Goal: Task Accomplishment & Management: Use online tool/utility

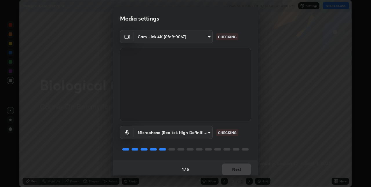
scroll to position [3, 0]
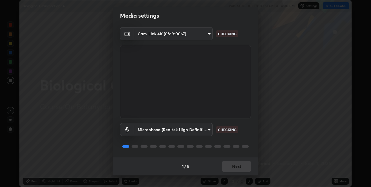
click at [237, 165] on div "1 / 5 Next" at bounding box center [185, 166] width 145 height 19
click at [236, 167] on div "1 / 5 Next" at bounding box center [185, 166] width 145 height 19
click at [236, 165] on div "1 / 5 Next" at bounding box center [185, 166] width 145 height 19
click at [236, 166] on div "1 / 5 Next" at bounding box center [185, 166] width 145 height 19
click at [236, 167] on div "1 / 5 Next" at bounding box center [185, 166] width 145 height 19
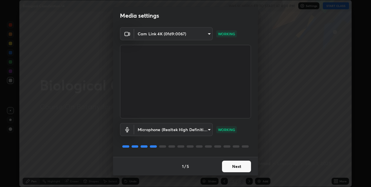
click at [239, 167] on button "Next" at bounding box center [236, 167] width 29 height 12
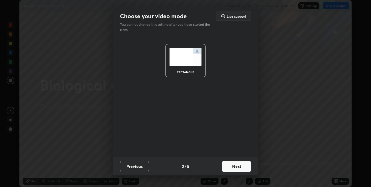
scroll to position [0, 0]
click at [239, 167] on button "Next" at bounding box center [236, 167] width 29 height 12
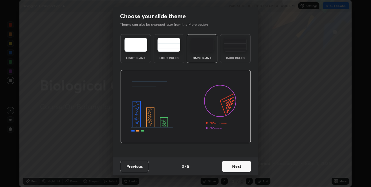
click at [241, 166] on button "Next" at bounding box center [236, 167] width 29 height 12
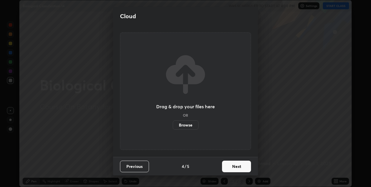
click at [240, 167] on button "Next" at bounding box center [236, 167] width 29 height 12
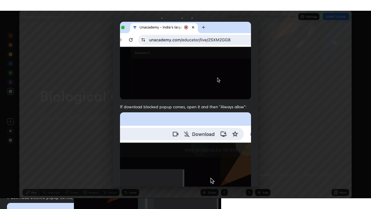
scroll to position [121, 0]
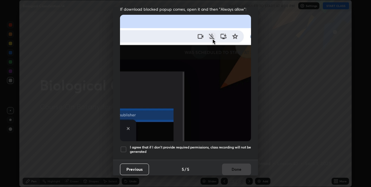
click at [126, 146] on div at bounding box center [123, 149] width 7 height 7
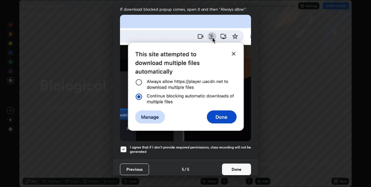
click at [237, 166] on button "Done" at bounding box center [236, 170] width 29 height 12
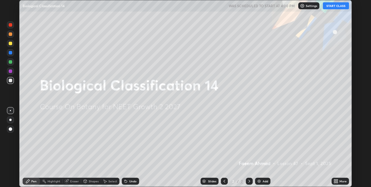
click at [338, 5] on button "START CLASS" at bounding box center [336, 5] width 26 height 7
click at [337, 182] on icon at bounding box center [336, 182] width 1 height 1
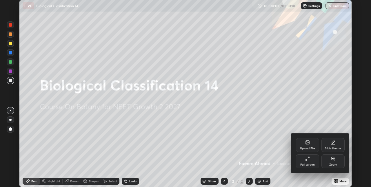
click at [309, 161] on div "Full screen" at bounding box center [307, 161] width 23 height 14
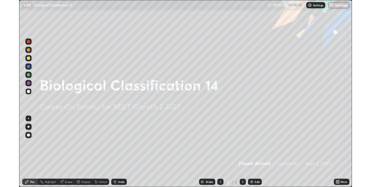
scroll to position [209, 371]
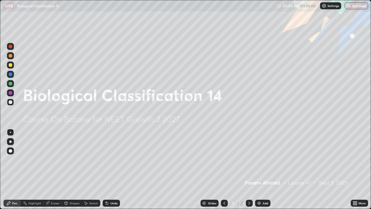
click at [116, 187] on div "Undo" at bounding box center [113, 202] width 7 height 3
click at [113, 187] on div "Undo" at bounding box center [113, 202] width 7 height 3
click at [262, 187] on div "Add" at bounding box center [262, 202] width 15 height 7
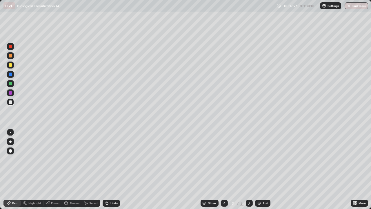
click at [263, 187] on div "Add" at bounding box center [262, 202] width 15 height 7
click at [11, 65] on div at bounding box center [10, 64] width 3 height 3
click at [10, 144] on div at bounding box center [10, 141] width 7 height 7
click at [12, 101] on div at bounding box center [10, 102] width 7 height 7
click at [13, 64] on div at bounding box center [10, 64] width 7 height 7
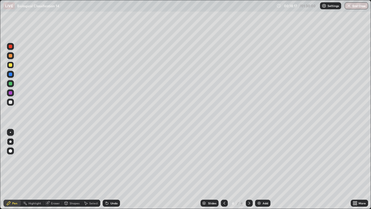
click at [11, 102] on div at bounding box center [10, 101] width 3 height 3
click at [109, 187] on div "Undo" at bounding box center [111, 202] width 17 height 7
click at [53, 187] on div "Eraser" at bounding box center [55, 202] width 9 height 3
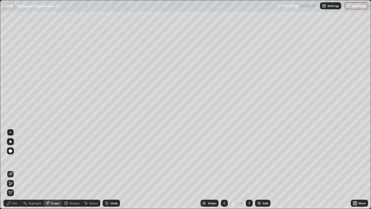
click at [17, 187] on div "Pen" at bounding box center [11, 202] width 17 height 7
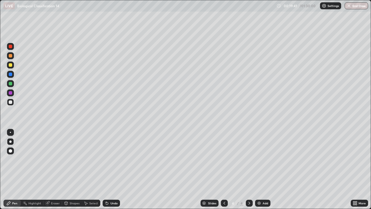
click at [54, 187] on div "Eraser" at bounding box center [55, 202] width 9 height 3
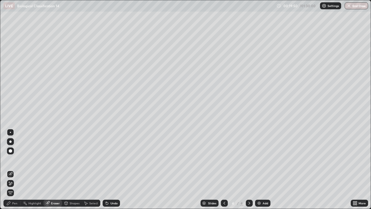
click at [20, 187] on div "Pen" at bounding box center [11, 203] width 17 height 12
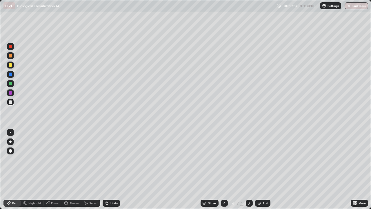
click at [54, 187] on div "Eraser" at bounding box center [55, 202] width 9 height 3
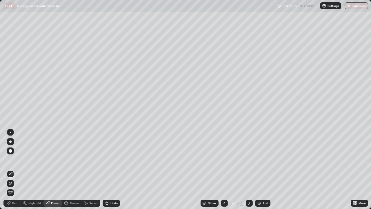
click at [18, 187] on div "Pen" at bounding box center [11, 202] width 17 height 7
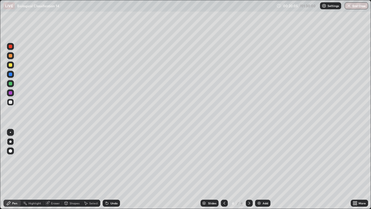
click at [56, 187] on div "Eraser" at bounding box center [55, 202] width 9 height 3
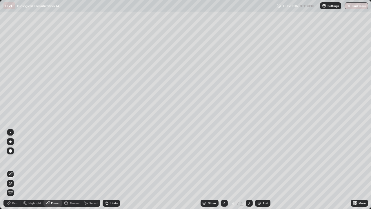
click at [14, 180] on div at bounding box center [10, 183] width 7 height 9
click at [16, 187] on div "Pen" at bounding box center [11, 202] width 17 height 7
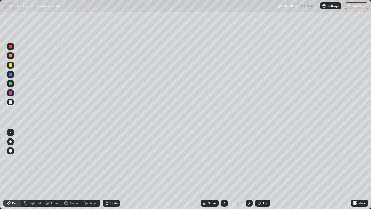
click at [55, 187] on div "Eraser" at bounding box center [55, 202] width 9 height 3
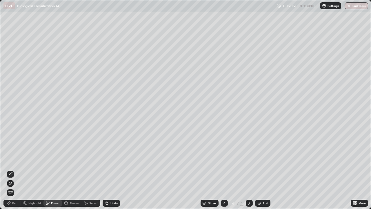
click at [12, 187] on div "Pen" at bounding box center [14, 202] width 5 height 3
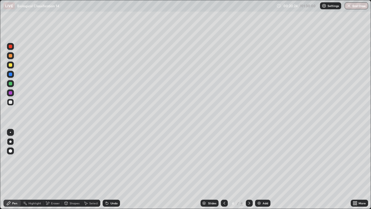
click at [110, 187] on div "Undo" at bounding box center [113, 202] width 7 height 3
click at [111, 187] on div "Undo" at bounding box center [111, 202] width 17 height 7
click at [52, 187] on div "Eraser" at bounding box center [55, 202] width 9 height 3
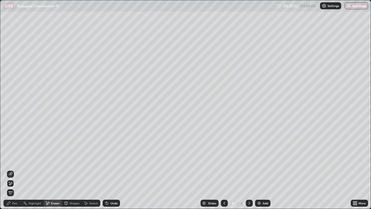
click at [112, 187] on div "Undo" at bounding box center [113, 202] width 7 height 3
click at [10, 174] on icon at bounding box center [10, 174] width 5 height 5
click at [13, 187] on div "Pen" at bounding box center [14, 202] width 5 height 3
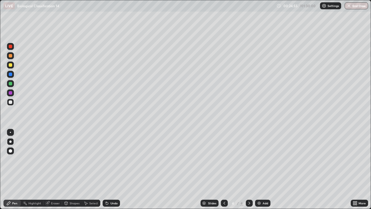
click at [13, 64] on div at bounding box center [10, 64] width 7 height 7
click at [117, 187] on div "Undo" at bounding box center [111, 202] width 17 height 7
click at [263, 187] on div "Add" at bounding box center [266, 202] width 6 height 3
click at [11, 102] on div at bounding box center [10, 101] width 3 height 3
click at [103, 187] on div "Undo" at bounding box center [111, 202] width 17 height 7
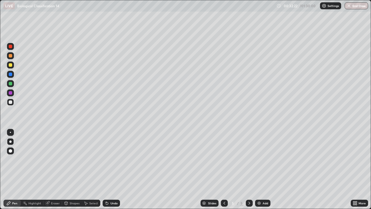
click at [106, 187] on icon at bounding box center [107, 203] width 2 height 2
click at [105, 187] on icon at bounding box center [107, 203] width 5 height 5
click at [10, 66] on div at bounding box center [10, 64] width 3 height 3
click at [12, 102] on div at bounding box center [10, 101] width 3 height 3
click at [260, 187] on div "Add" at bounding box center [262, 202] width 15 height 7
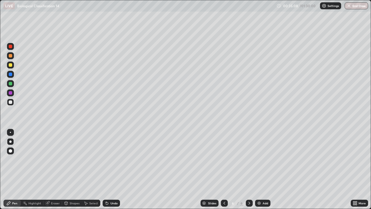
click at [11, 65] on div at bounding box center [10, 64] width 3 height 3
click at [11, 102] on div at bounding box center [10, 101] width 3 height 3
click at [117, 187] on div "Undo" at bounding box center [111, 202] width 17 height 7
click at [114, 187] on div "Undo" at bounding box center [111, 202] width 17 height 7
click at [115, 187] on div "Undo" at bounding box center [111, 202] width 17 height 7
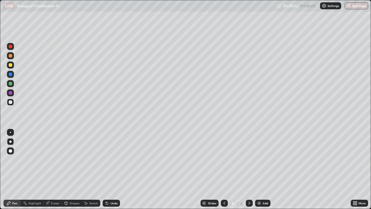
click at [10, 65] on div at bounding box center [10, 64] width 3 height 3
click at [13, 102] on div at bounding box center [10, 102] width 7 height 7
click at [115, 187] on div "Undo" at bounding box center [111, 202] width 17 height 7
click at [10, 65] on div at bounding box center [10, 64] width 3 height 3
click at [10, 102] on div at bounding box center [10, 101] width 3 height 3
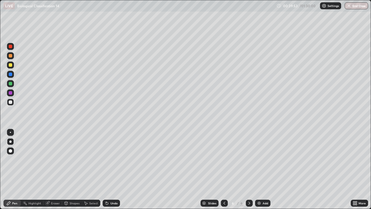
click at [115, 187] on div "Undo" at bounding box center [113, 202] width 7 height 3
click at [10, 64] on div at bounding box center [10, 64] width 3 height 3
click at [13, 100] on div at bounding box center [10, 102] width 7 height 7
click at [248, 187] on icon at bounding box center [249, 203] width 5 height 5
click at [261, 187] on div "Add" at bounding box center [262, 202] width 15 height 7
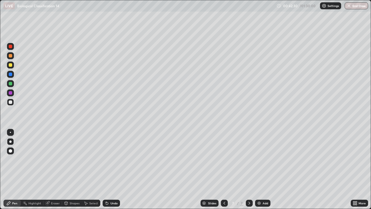
click at [11, 65] on div at bounding box center [10, 64] width 3 height 3
click at [224, 187] on icon at bounding box center [224, 203] width 5 height 5
click at [251, 187] on div at bounding box center [249, 202] width 7 height 7
click at [13, 100] on div at bounding box center [10, 102] width 7 height 7
click at [247, 187] on icon at bounding box center [249, 203] width 5 height 5
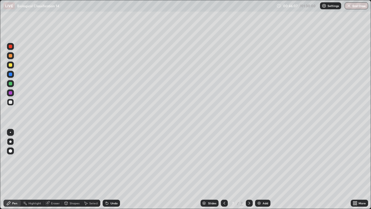
click at [260, 187] on img at bounding box center [259, 203] width 5 height 5
click at [110, 187] on div "Undo" at bounding box center [113, 202] width 7 height 3
click at [109, 187] on div "Undo" at bounding box center [111, 202] width 17 height 7
click at [11, 64] on div at bounding box center [10, 64] width 3 height 3
click at [115, 187] on div "Undo" at bounding box center [113, 202] width 7 height 3
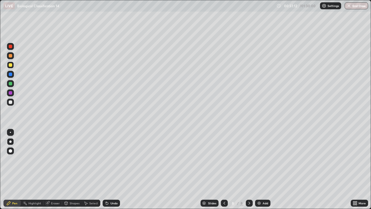
click at [59, 187] on div "Eraser" at bounding box center [52, 202] width 19 height 7
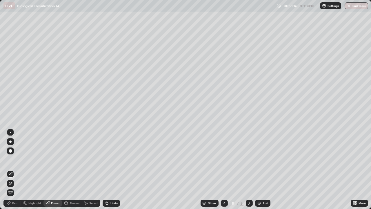
click at [16, 187] on div "Pen" at bounding box center [14, 202] width 5 height 3
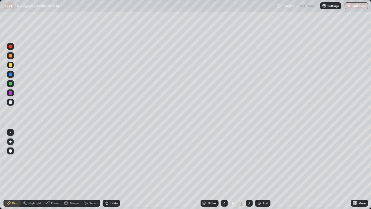
click at [12, 102] on div at bounding box center [10, 101] width 3 height 3
click at [258, 187] on img at bounding box center [259, 203] width 5 height 5
click at [14, 65] on div at bounding box center [10, 64] width 7 height 7
click at [11, 102] on div at bounding box center [10, 101] width 3 height 3
click at [261, 187] on div "Add" at bounding box center [262, 202] width 15 height 7
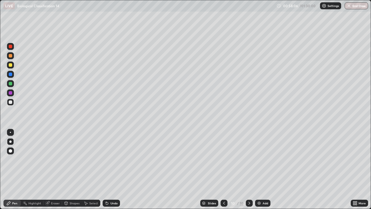
click at [10, 65] on div at bounding box center [10, 64] width 3 height 3
click at [109, 187] on div "Undo" at bounding box center [111, 202] width 17 height 7
click at [10, 103] on div at bounding box center [10, 101] width 3 height 3
click at [116, 187] on div "Undo" at bounding box center [113, 202] width 7 height 3
click at [118, 187] on div "Undo" at bounding box center [111, 202] width 17 height 7
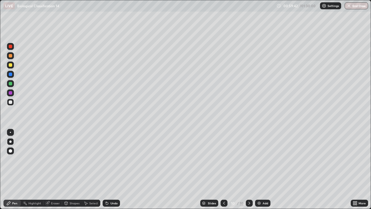
click at [119, 187] on div "Undo" at bounding box center [111, 202] width 17 height 7
click at [118, 187] on div "Undo" at bounding box center [111, 202] width 17 height 7
click at [117, 187] on div "Undo" at bounding box center [111, 202] width 17 height 7
click at [119, 187] on div "Undo" at bounding box center [111, 202] width 17 height 7
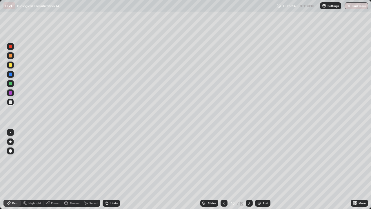
click at [118, 187] on div "Undo" at bounding box center [111, 202] width 17 height 7
click at [108, 187] on div "Undo" at bounding box center [111, 202] width 17 height 7
click at [110, 187] on div "Undo" at bounding box center [113, 202] width 7 height 3
click at [109, 187] on div "Undo" at bounding box center [111, 202] width 17 height 7
click at [110, 187] on div "Undo" at bounding box center [113, 202] width 7 height 3
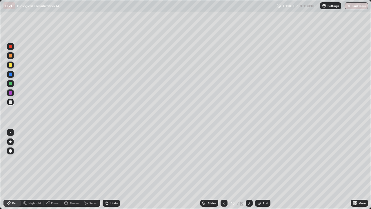
click at [110, 187] on div "Undo" at bounding box center [113, 202] width 7 height 3
click at [111, 187] on div "Undo" at bounding box center [113, 202] width 7 height 3
click at [110, 187] on div "Undo" at bounding box center [113, 202] width 7 height 3
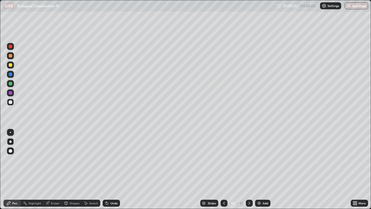
click at [111, 187] on div "Undo" at bounding box center [113, 202] width 7 height 3
click at [114, 187] on div "Undo" at bounding box center [113, 202] width 7 height 3
click at [259, 187] on img at bounding box center [259, 203] width 5 height 5
click at [11, 64] on div at bounding box center [10, 64] width 3 height 3
click at [113, 187] on div "Undo" at bounding box center [113, 202] width 7 height 3
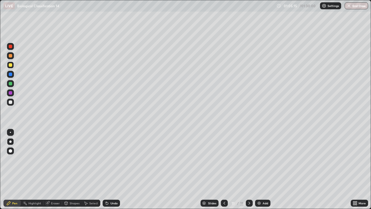
click at [110, 187] on div "Undo" at bounding box center [113, 202] width 7 height 3
click at [263, 187] on div "Add" at bounding box center [266, 202] width 6 height 3
click at [223, 187] on icon at bounding box center [224, 203] width 5 height 5
click at [247, 187] on icon at bounding box center [249, 203] width 5 height 5
click at [13, 101] on div at bounding box center [10, 102] width 7 height 7
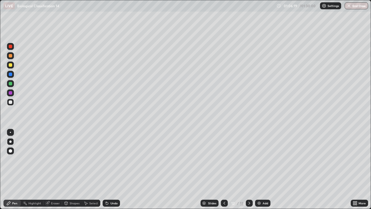
click at [12, 83] on div at bounding box center [10, 83] width 7 height 7
click at [11, 102] on div at bounding box center [10, 101] width 3 height 3
click at [115, 187] on div "Undo" at bounding box center [113, 202] width 7 height 3
click at [117, 187] on div "Undo" at bounding box center [111, 202] width 17 height 7
click at [58, 187] on div "Eraser" at bounding box center [52, 202] width 19 height 7
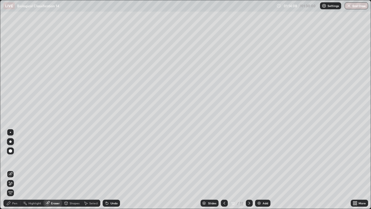
click at [261, 187] on div "Add" at bounding box center [262, 202] width 15 height 7
click at [19, 187] on div "Pen" at bounding box center [11, 202] width 17 height 7
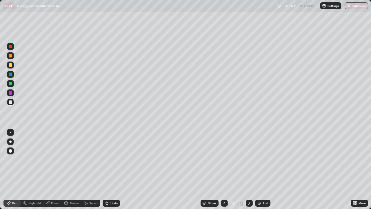
click at [11, 65] on div at bounding box center [10, 64] width 3 height 3
click at [224, 187] on icon at bounding box center [224, 203] width 5 height 5
click at [249, 187] on icon at bounding box center [249, 203] width 5 height 5
click at [11, 101] on div at bounding box center [10, 101] width 3 height 3
click at [115, 187] on div "Undo" at bounding box center [113, 202] width 7 height 3
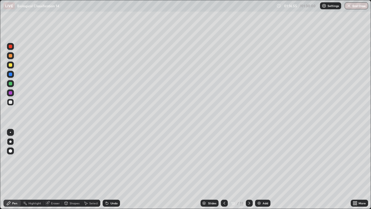
click at [117, 187] on div "Undo" at bounding box center [111, 202] width 17 height 7
click at [118, 187] on div "Undo" at bounding box center [111, 202] width 17 height 7
click at [117, 187] on div "Undo" at bounding box center [111, 202] width 17 height 7
click at [263, 187] on div "Add" at bounding box center [262, 202] width 15 height 7
click at [12, 66] on div at bounding box center [10, 64] width 3 height 3
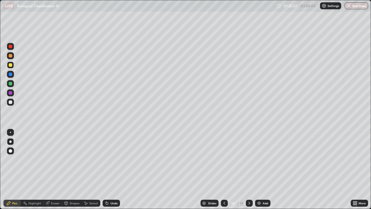
click at [11, 102] on div at bounding box center [10, 101] width 3 height 3
click at [111, 187] on div "Undo" at bounding box center [113, 202] width 7 height 3
click at [11, 64] on div at bounding box center [10, 64] width 3 height 3
click at [13, 102] on div at bounding box center [10, 102] width 7 height 7
click at [260, 187] on img at bounding box center [259, 203] width 5 height 5
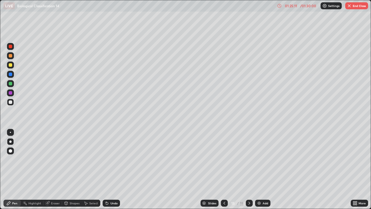
click at [7, 63] on div at bounding box center [10, 64] width 7 height 9
click at [12, 101] on div at bounding box center [10, 101] width 3 height 3
click at [118, 187] on div "Undo" at bounding box center [111, 202] width 17 height 7
click at [362, 7] on button "End Class" at bounding box center [356, 5] width 23 height 7
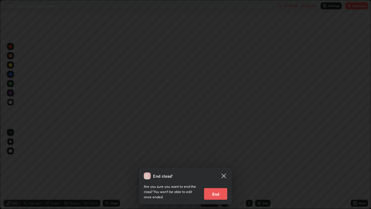
click at [218, 187] on button "End" at bounding box center [215, 194] width 23 height 12
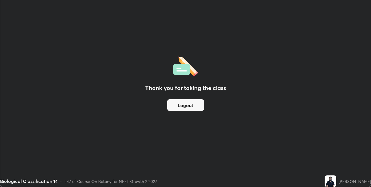
scroll to position [28792, 28608]
